Goal: Find specific page/section: Find specific page/section

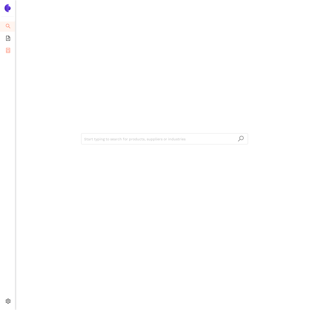
click at [11, 49] on li "eSourcing Projects" at bounding box center [7, 51] width 15 height 10
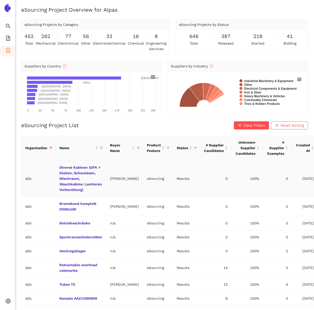
scroll to position [11, 0]
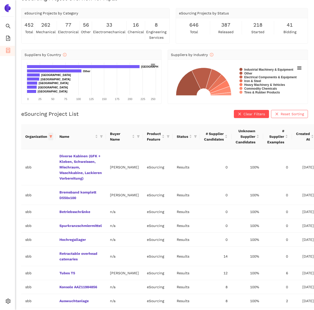
click at [51, 135] on icon "filter" at bounding box center [51, 136] width 3 height 3
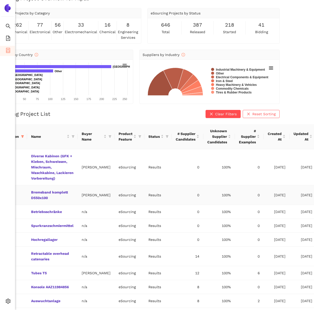
scroll to position [11, 104]
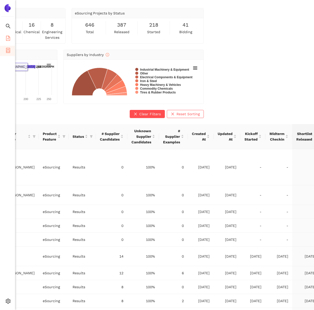
click at [11, 38] on li "eSourcing Templates" at bounding box center [7, 39] width 15 height 10
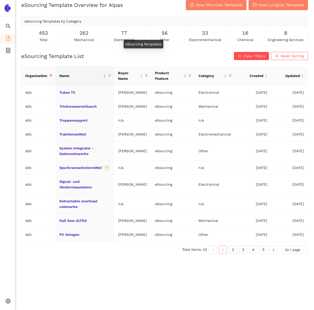
scroll to position [6, 0]
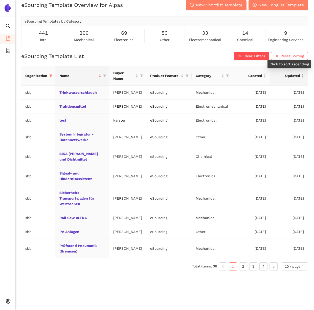
click at [296, 77] on span "Updated" at bounding box center [287, 76] width 26 height 6
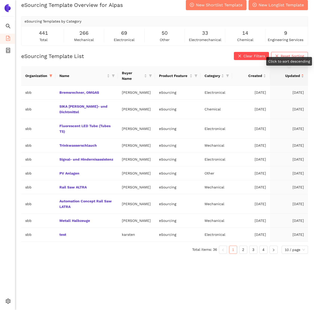
click at [295, 73] on span "Updated" at bounding box center [287, 76] width 26 height 6
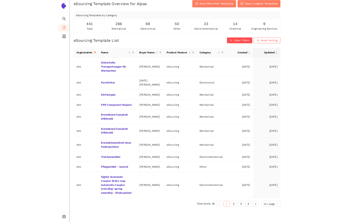
scroll to position [0, 0]
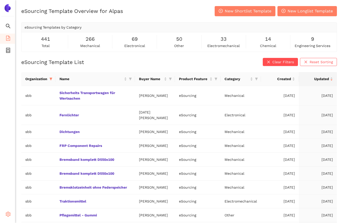
click at [9, 211] on span "setting" at bounding box center [8, 215] width 5 height 10
click at [38, 178] on span "Internal Area" at bounding box center [36, 178] width 23 height 4
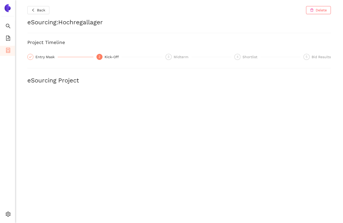
click at [88, 20] on h2 "eSourcing : Hochregallager" at bounding box center [178, 22] width 303 height 9
copy h2 "Hochregallager"
click at [180, 46] on div "Back Delete eSourcing : Hochregallager Project Timeline Entry Mask 2 Kick-Off 3…" at bounding box center [179, 111] width 328 height 223
click at [151, 70] on div "Back Delete eSourcing : Hochregallager Project Timeline Entry Mask 2 Kick-Off 3…" at bounding box center [179, 111] width 328 height 223
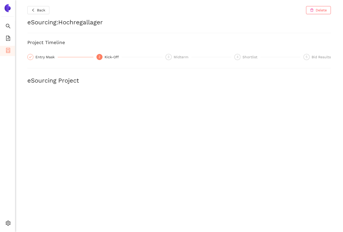
click at [145, 12] on div "Back Delete" at bounding box center [178, 10] width 303 height 8
click at [288, 21] on h2 "eSourcing : Betriebsschränke" at bounding box center [178, 22] width 303 height 9
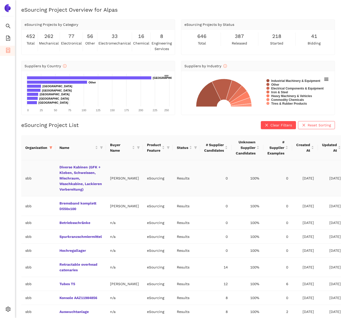
scroll to position [36, 0]
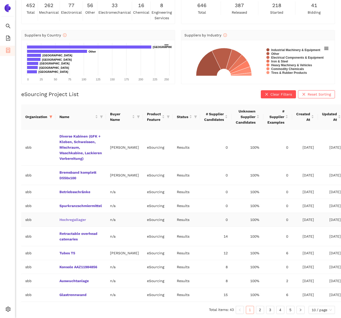
click at [0, 0] on link "Hochregallager" at bounding box center [0, 0] width 0 height 0
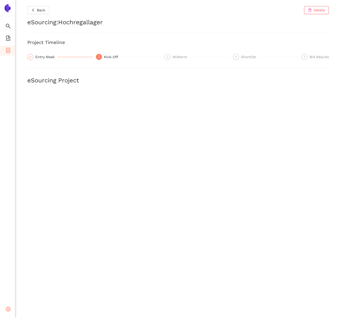
click at [7, 310] on icon "setting" at bounding box center [8, 309] width 5 height 5
click at [32, 270] on li "Internal Area" at bounding box center [36, 273] width 42 height 10
